Goal: Information Seeking & Learning: Learn about a topic

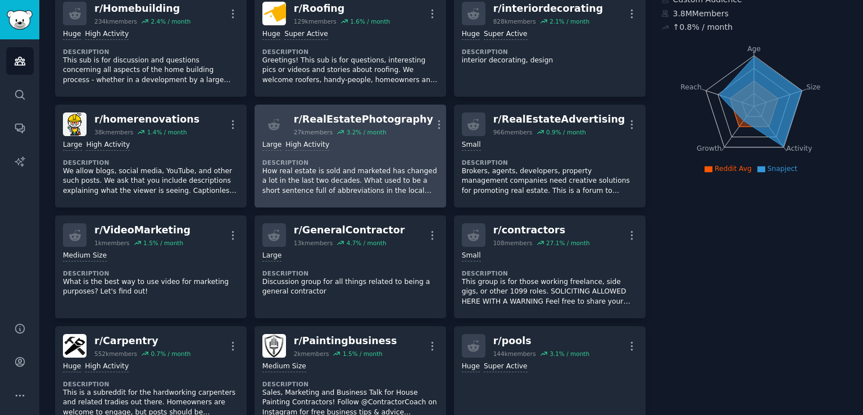
scroll to position [92, 0]
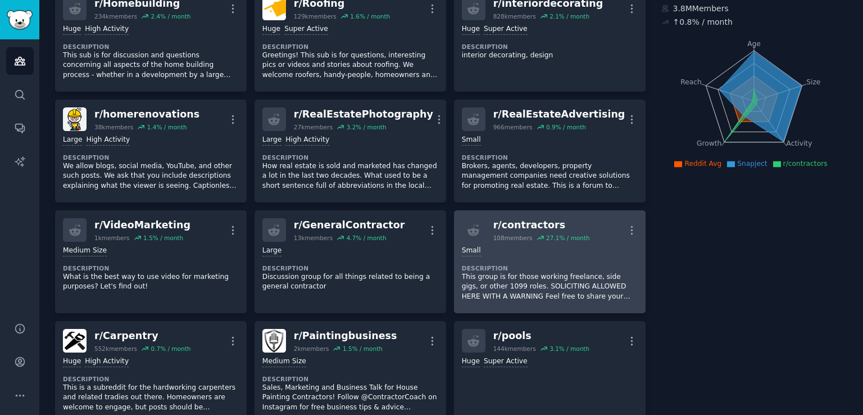
click at [545, 266] on dt "Description" at bounding box center [550, 268] width 176 height 8
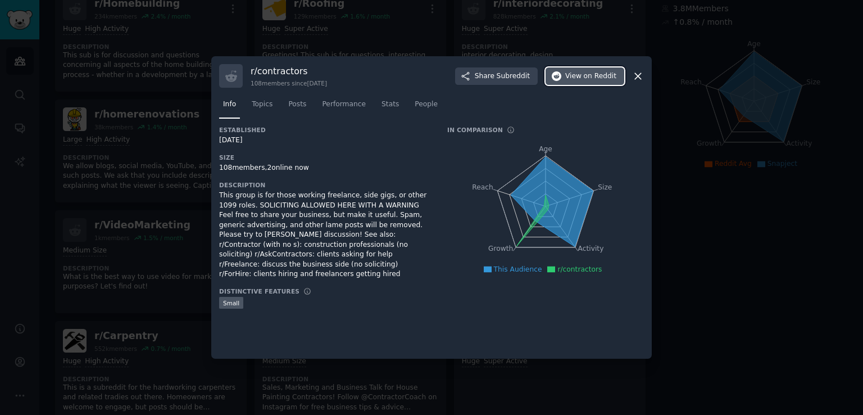
click at [584, 75] on span "View on Reddit" at bounding box center [590, 76] width 51 height 10
click at [637, 79] on icon at bounding box center [638, 76] width 12 height 12
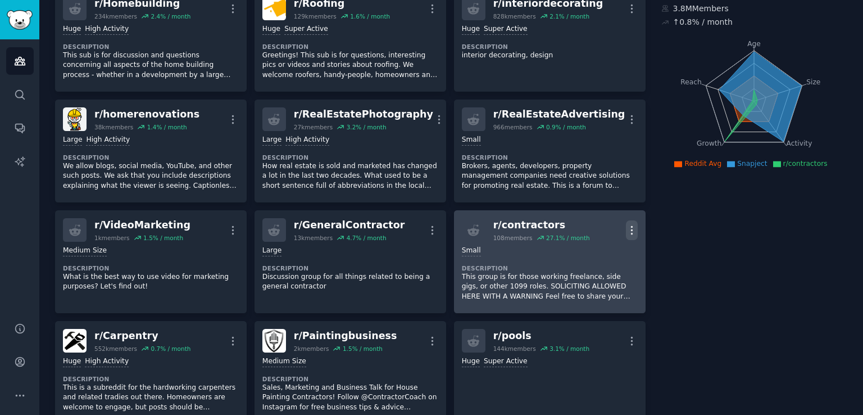
click at [629, 227] on icon "button" at bounding box center [632, 230] width 12 height 12
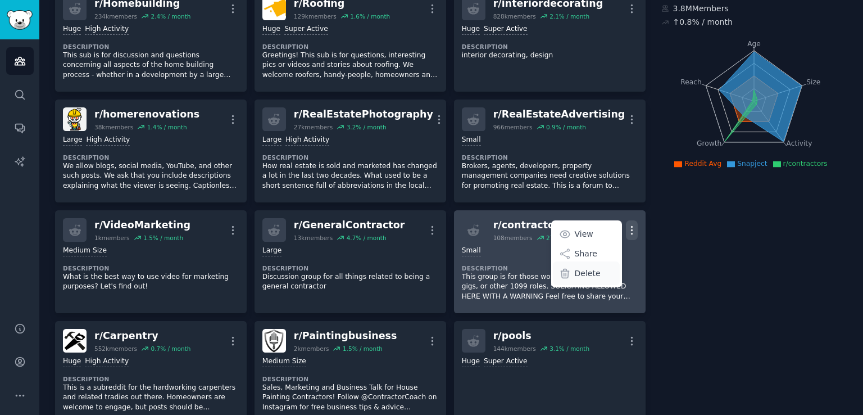
click at [595, 275] on p "Delete" at bounding box center [588, 273] width 26 height 12
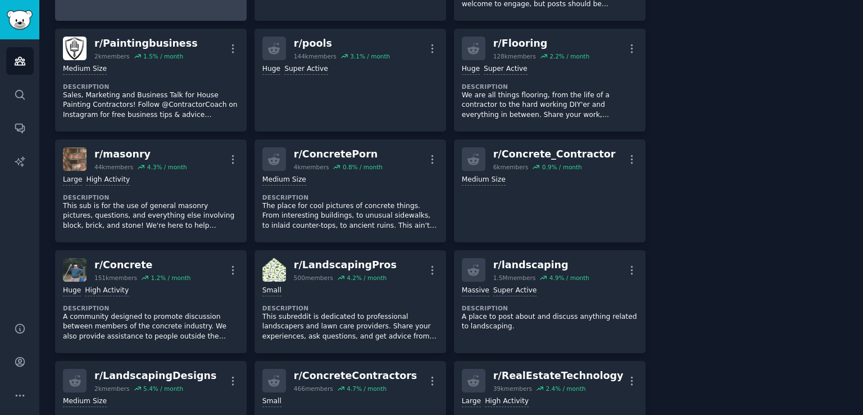
scroll to position [386, 0]
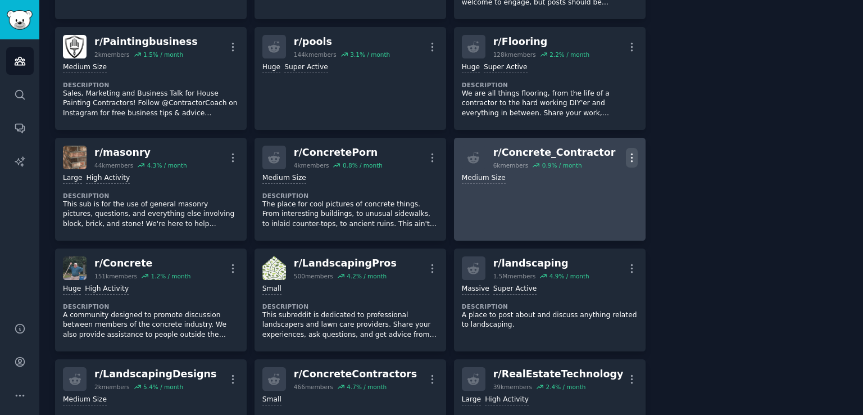
click at [629, 153] on icon "button" at bounding box center [632, 158] width 12 height 12
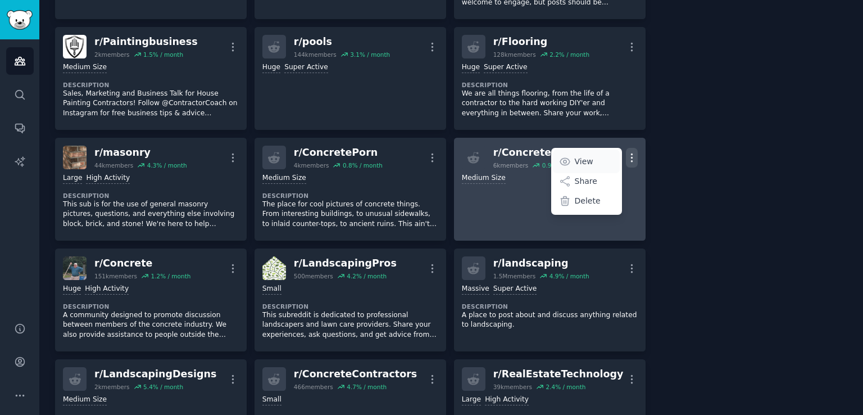
click at [579, 158] on p "View" at bounding box center [584, 162] width 19 height 12
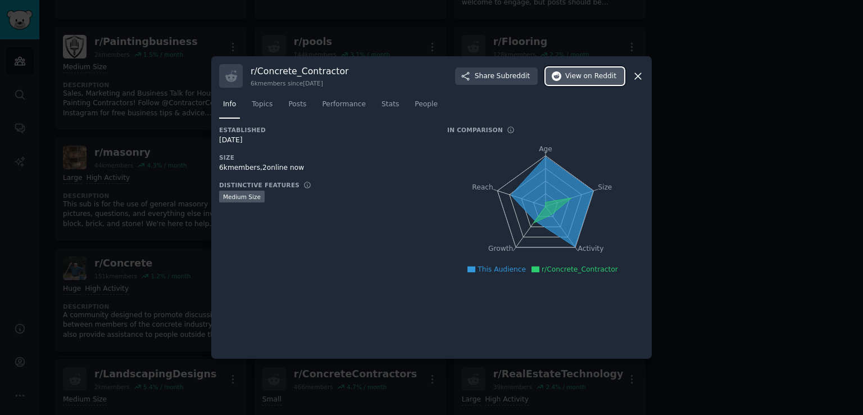
click at [578, 76] on span "View on Reddit" at bounding box center [590, 76] width 51 height 10
